Goal: Check status: Check status

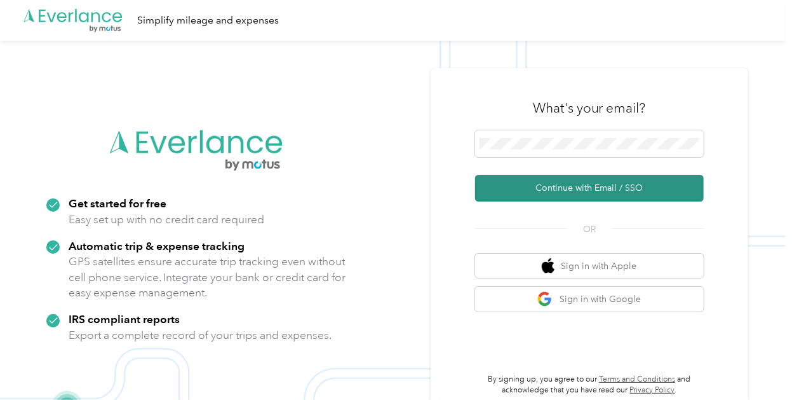
click at [591, 188] on button "Continue with Email / SSO" at bounding box center [589, 188] width 229 height 27
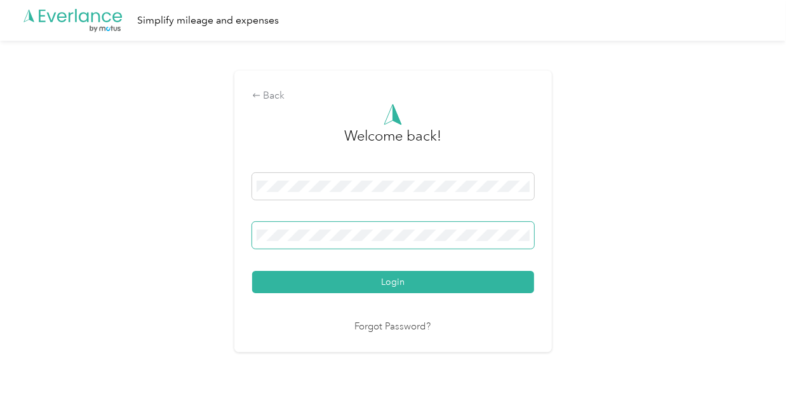
click at [252, 271] on button "Login" at bounding box center [393, 282] width 282 height 22
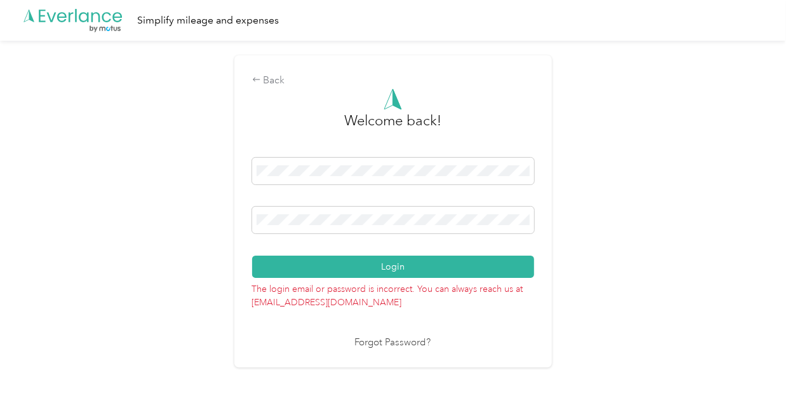
click at [252, 255] on button "Login" at bounding box center [393, 266] width 282 height 22
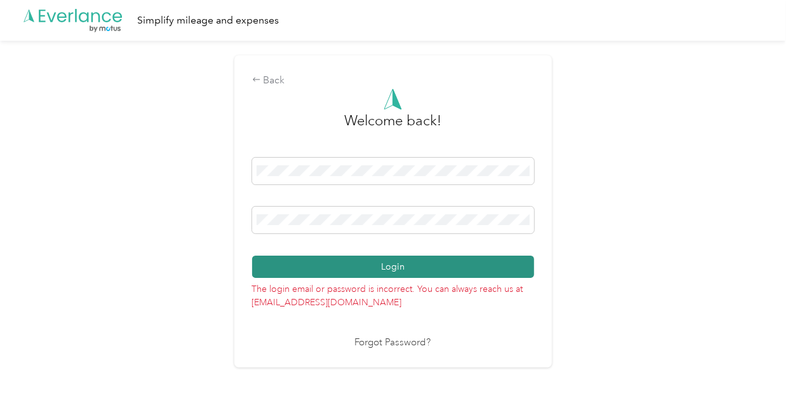
click at [403, 269] on button "Login" at bounding box center [393, 266] width 282 height 22
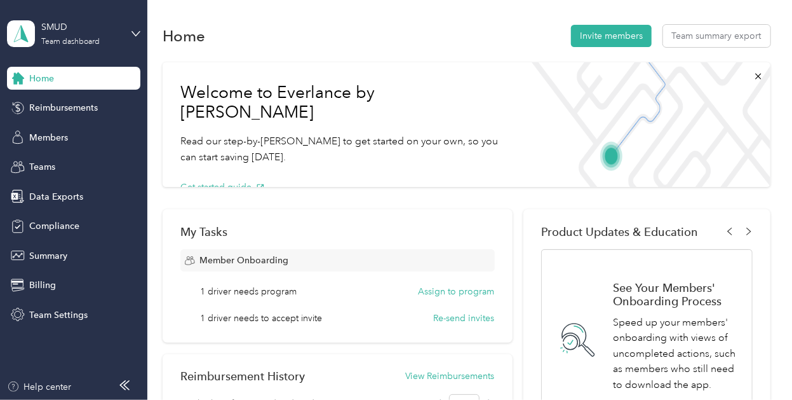
click at [128, 32] on div "SMUD Team dashboard" at bounding box center [73, 33] width 133 height 44
click at [89, 130] on div "Personal dashboard" at bounding box center [58, 131] width 80 height 13
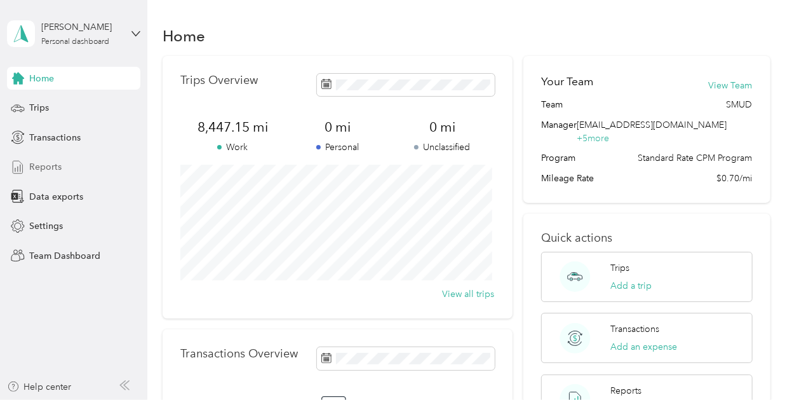
click at [79, 161] on div "Reports" at bounding box center [73, 167] width 133 height 23
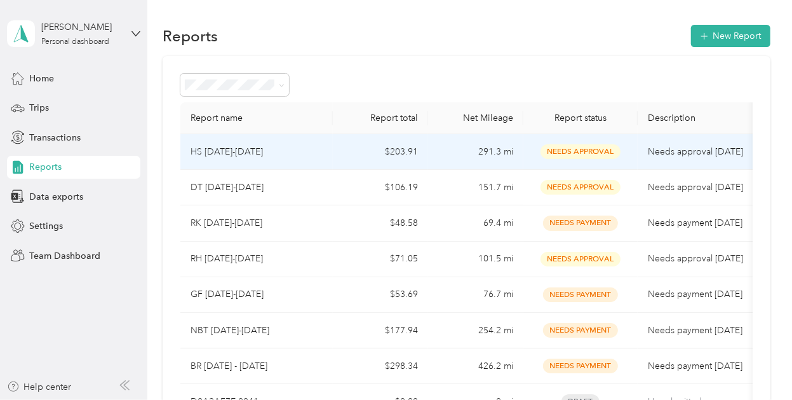
click at [427, 159] on td "$203.91" at bounding box center [380, 152] width 95 height 36
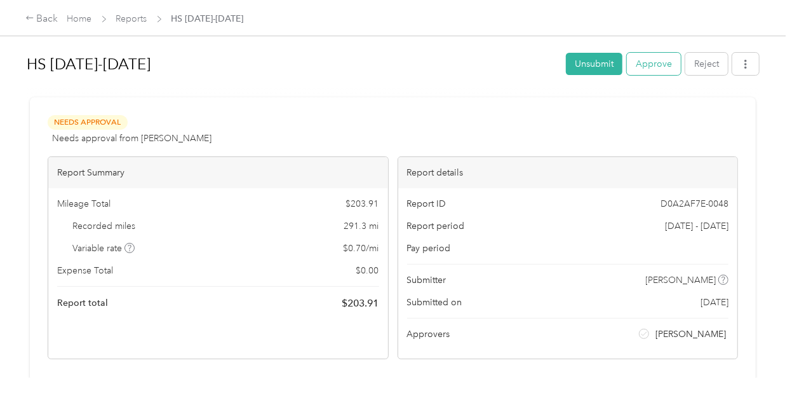
click at [662, 61] on button "Approve" at bounding box center [654, 64] width 54 height 22
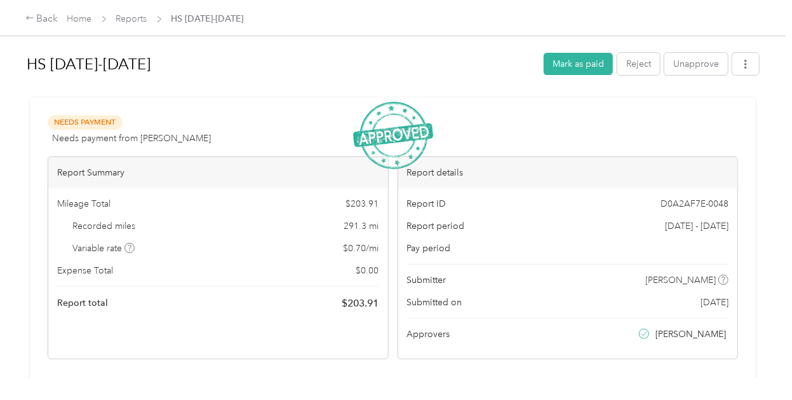
click at [131, 24] on span "Reports" at bounding box center [131, 18] width 31 height 13
click at [132, 21] on link "Reports" at bounding box center [131, 18] width 31 height 11
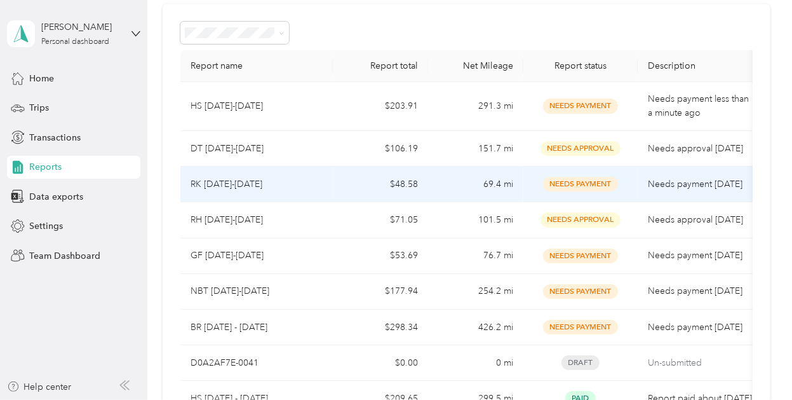
scroll to position [48, 0]
